Goal: Task Accomplishment & Management: Complete application form

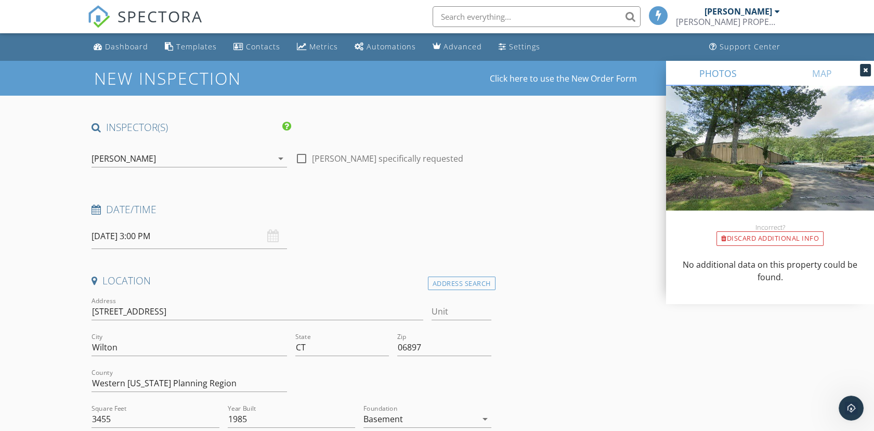
click at [868, 67] on div at bounding box center [865, 70] width 11 height 12
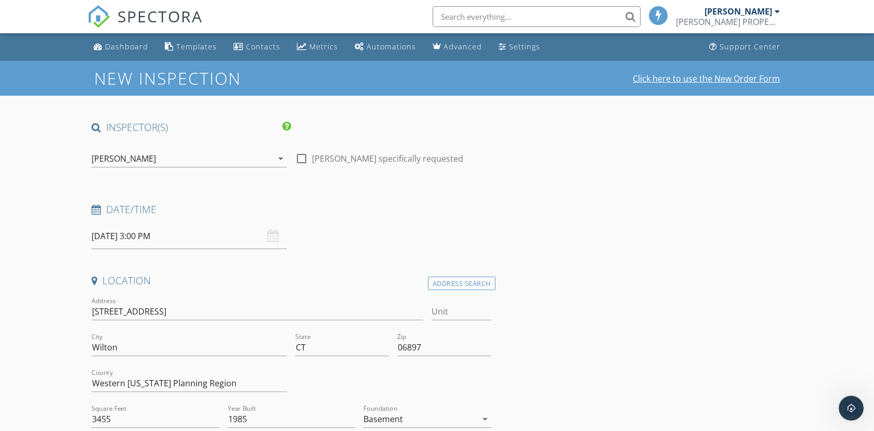
click at [697, 78] on link "Click here to use the New Order Form" at bounding box center [706, 78] width 147 height 8
click at [127, 48] on div "Dashboard" at bounding box center [126, 47] width 43 height 10
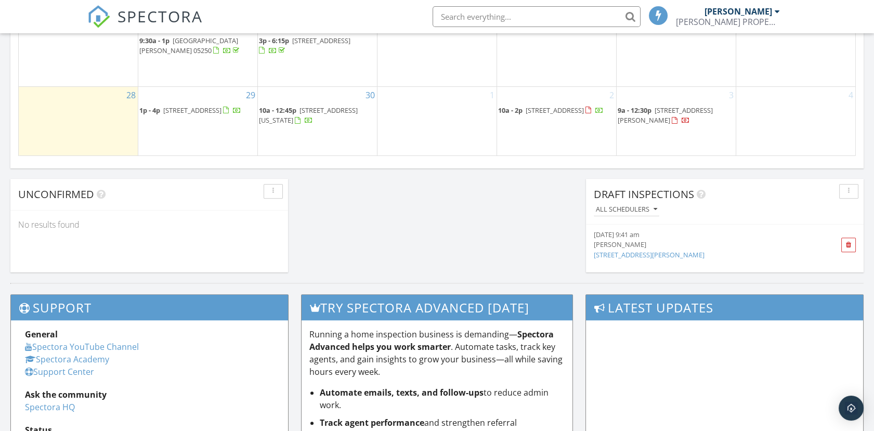
scroll to position [809, 0]
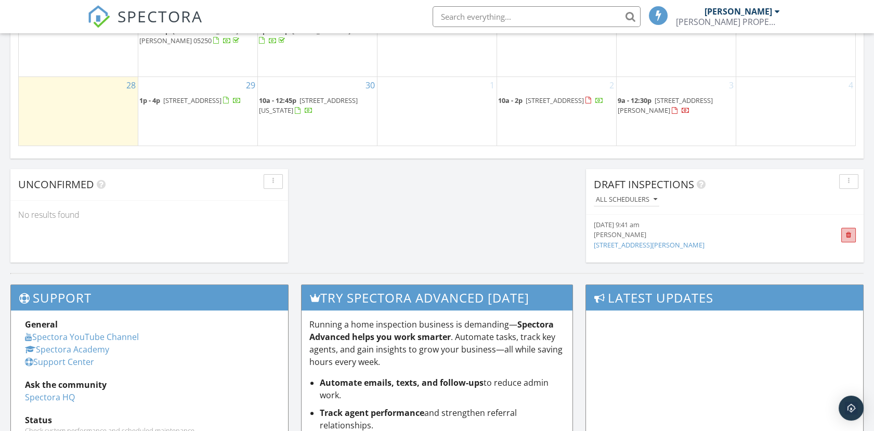
click at [849, 233] on span at bounding box center [849, 235] width 6 height 7
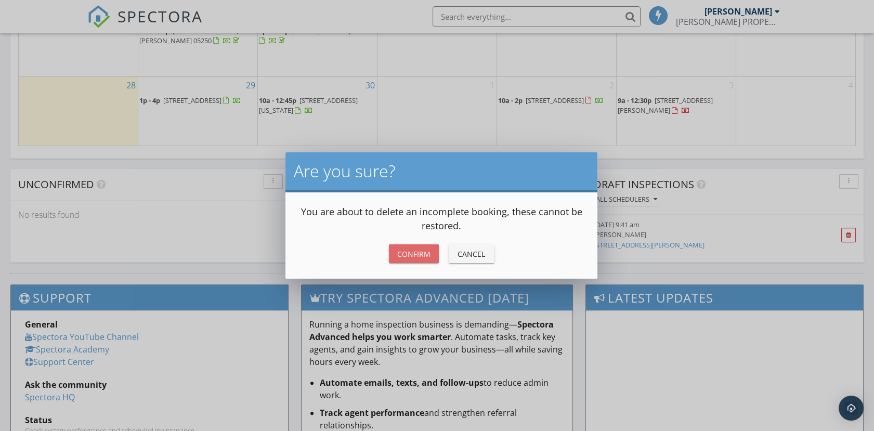
click at [411, 252] on div "Confirm" at bounding box center [413, 254] width 33 height 11
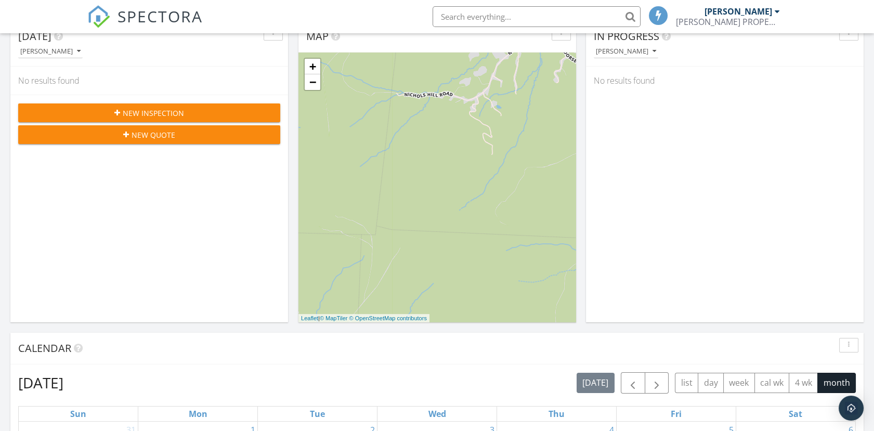
scroll to position [0, 0]
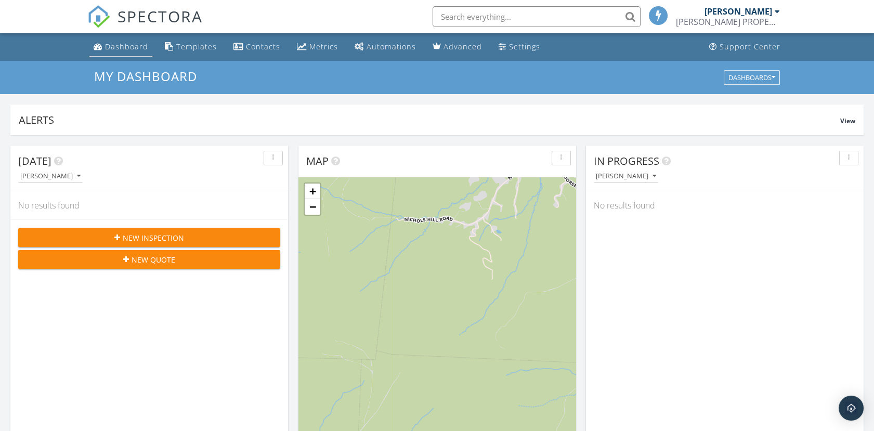
click at [117, 43] on div "Dashboard" at bounding box center [126, 47] width 43 height 10
click at [124, 46] on div "Dashboard" at bounding box center [126, 47] width 43 height 10
click at [127, 44] on div "Dashboard" at bounding box center [126, 47] width 43 height 10
